Goal: Transaction & Acquisition: Purchase product/service

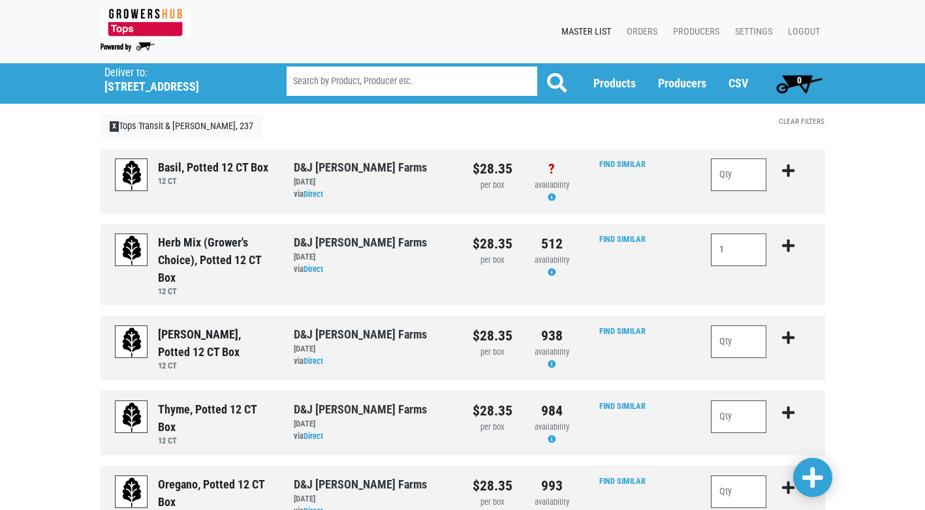
type input "1"
click at [786, 245] on icon "submit" at bounding box center [788, 246] width 12 height 14
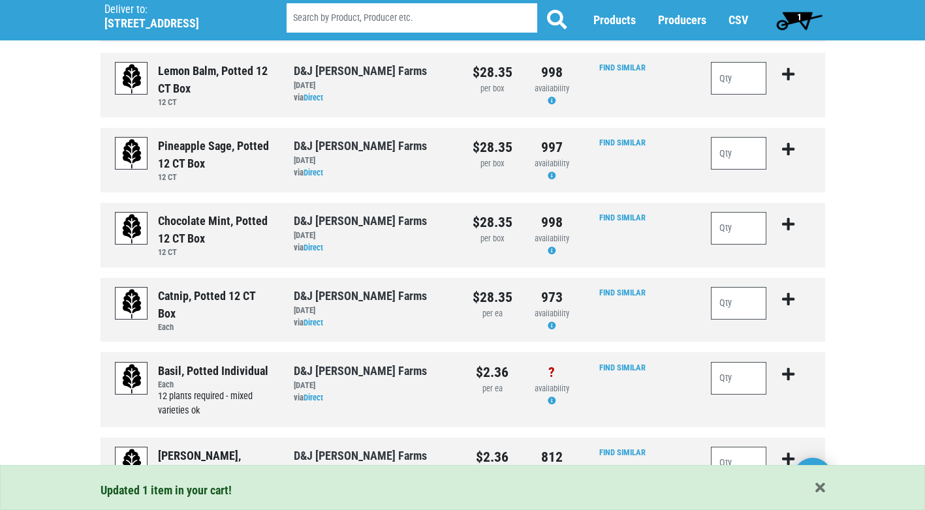
scroll to position [1174, 0]
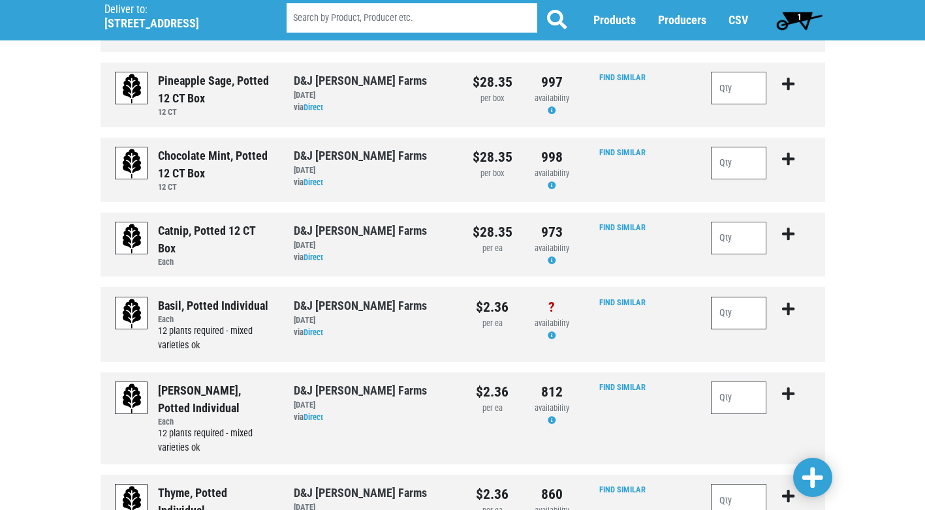
click at [734, 310] on input "number" at bounding box center [739, 313] width 56 height 33
type input "36"
click at [785, 307] on icon "submit" at bounding box center [788, 309] width 12 height 14
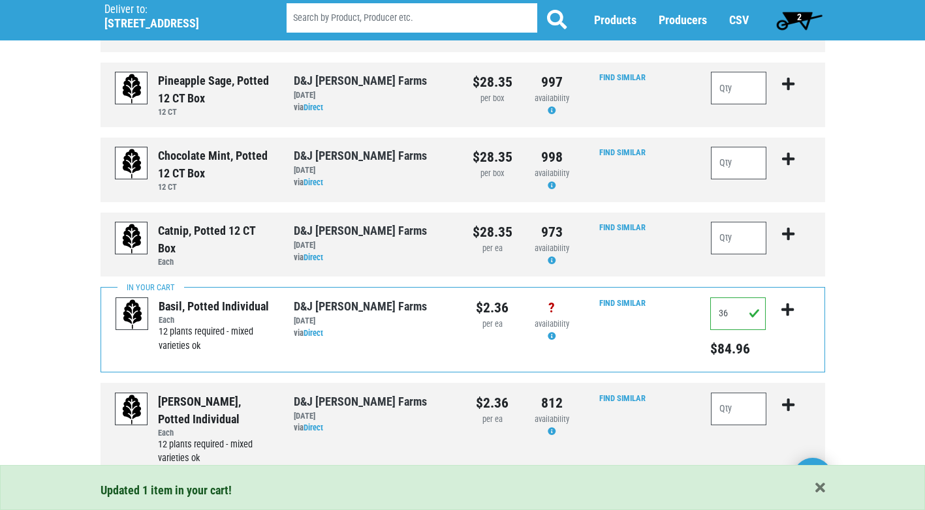
click at [801, 16] on span "2" at bounding box center [799, 17] width 5 height 10
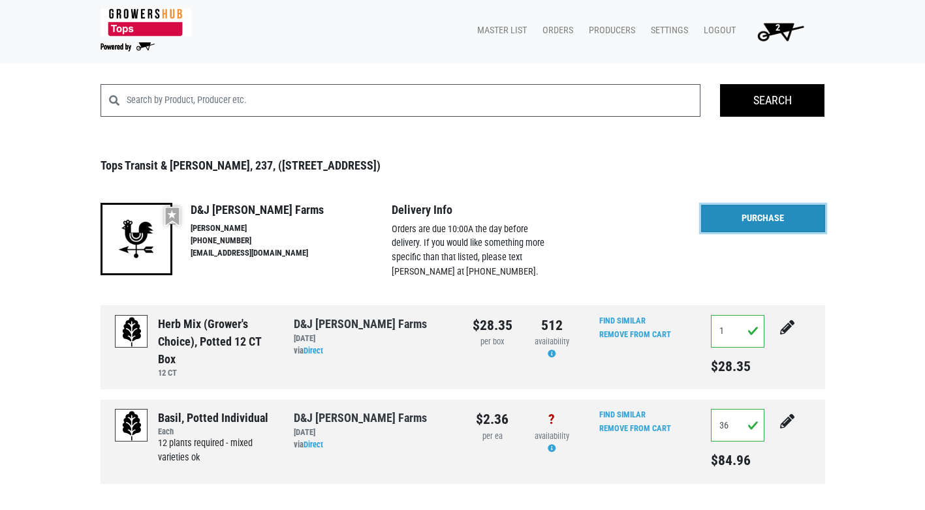
click at [786, 221] on link "Purchase" at bounding box center [763, 218] width 124 height 27
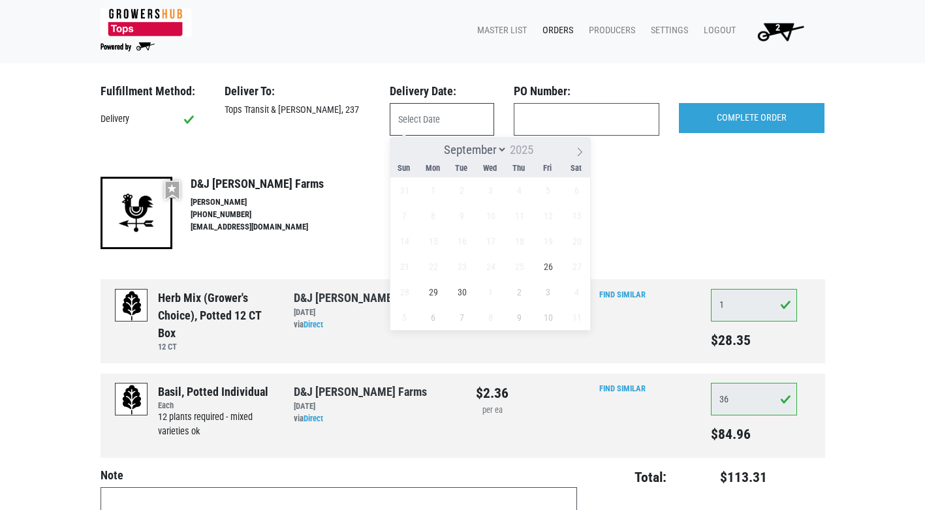
click at [439, 116] on input "text" at bounding box center [442, 119] width 104 height 33
click at [551, 268] on span "26" at bounding box center [547, 266] width 25 height 25
type input "[DATE]"
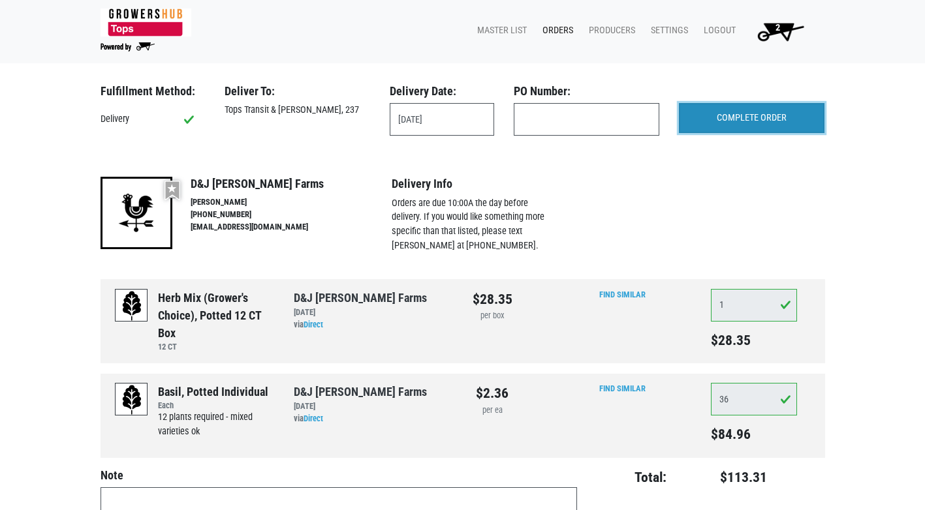
click at [712, 119] on input "COMPLETE ORDER" at bounding box center [751, 118] width 145 height 30
